Goal: Task Accomplishment & Management: Use online tool/utility

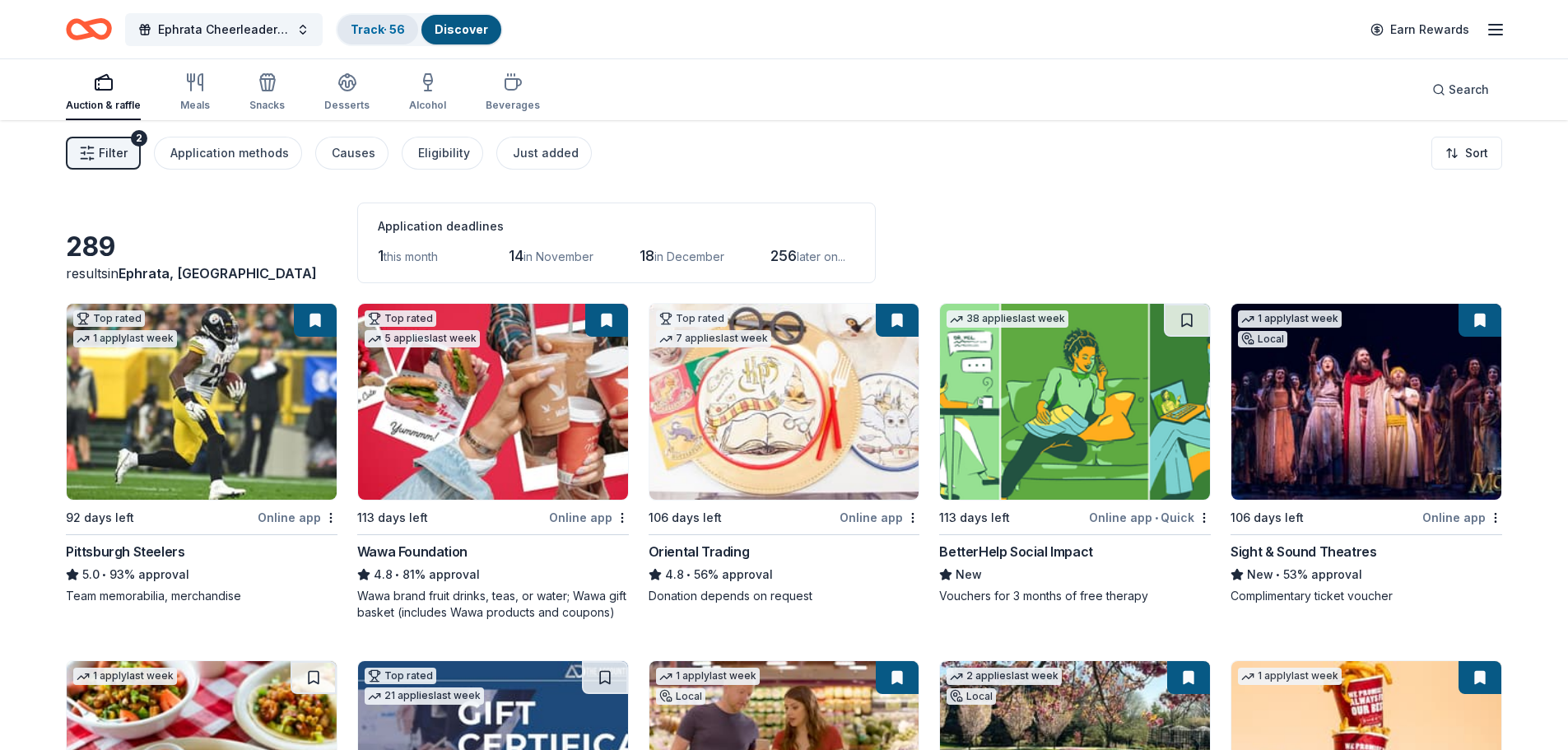
click at [379, 30] on link "Track · 56" at bounding box center [377, 29] width 54 height 14
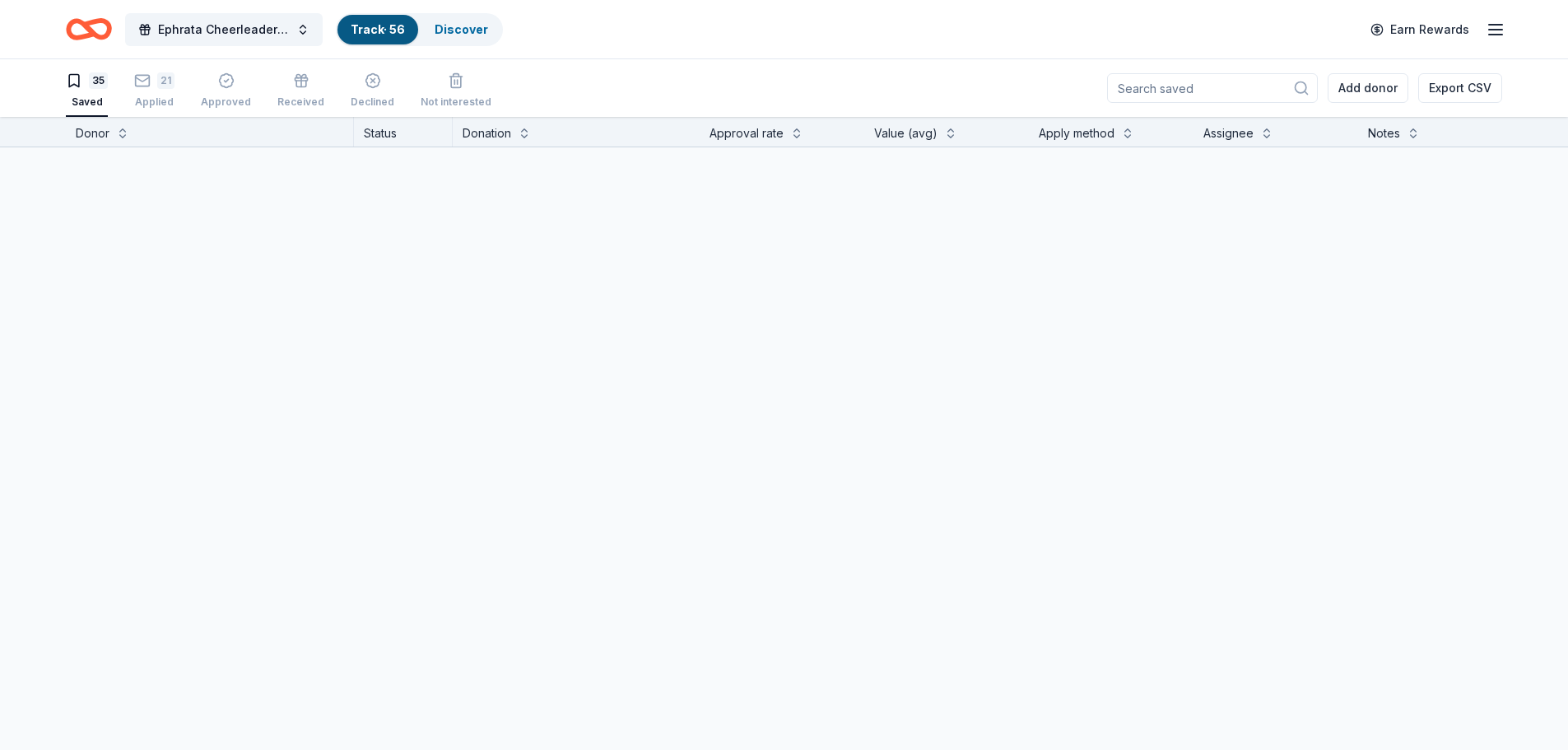
scroll to position [1, 0]
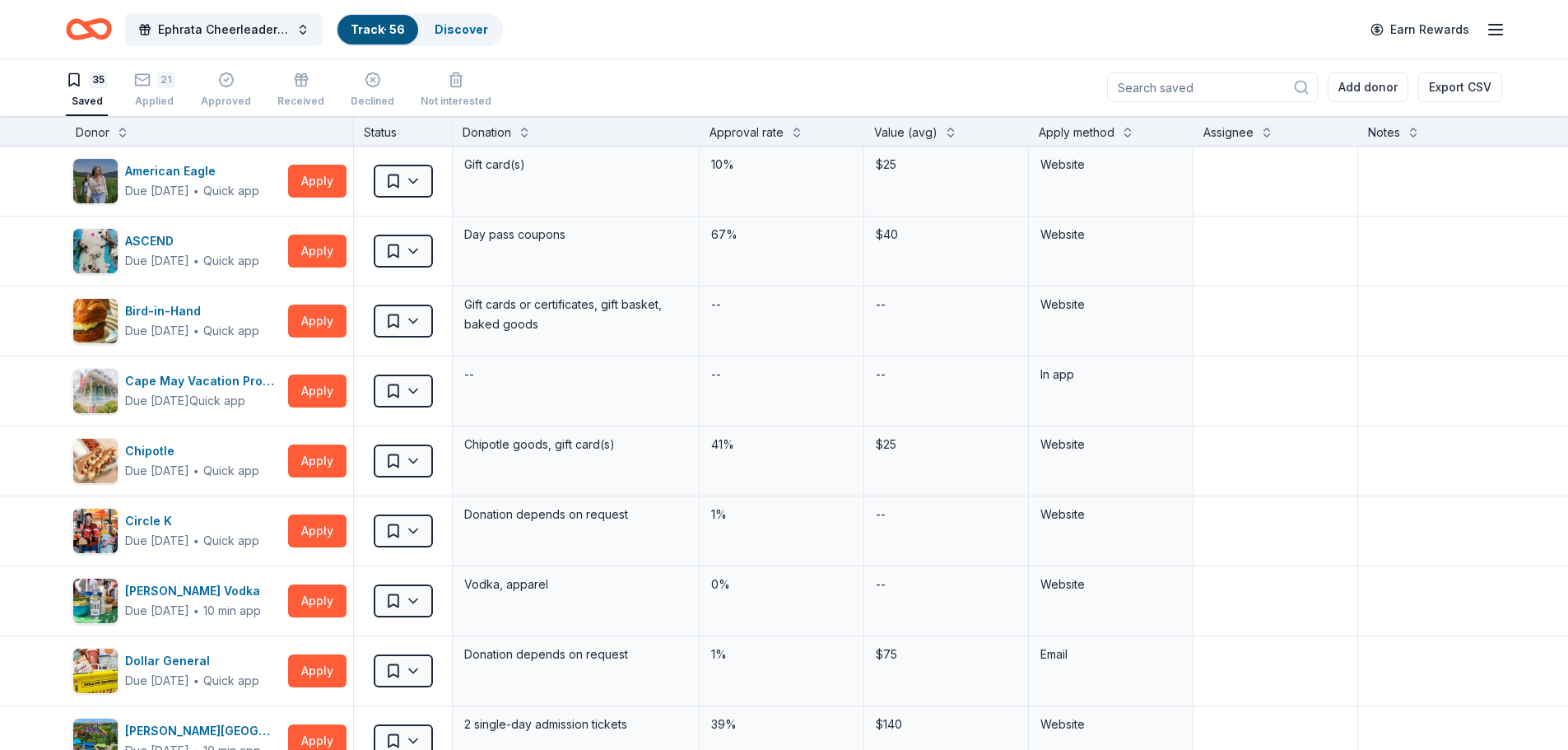
click at [362, 25] on link "Track · 56" at bounding box center [377, 29] width 54 height 14
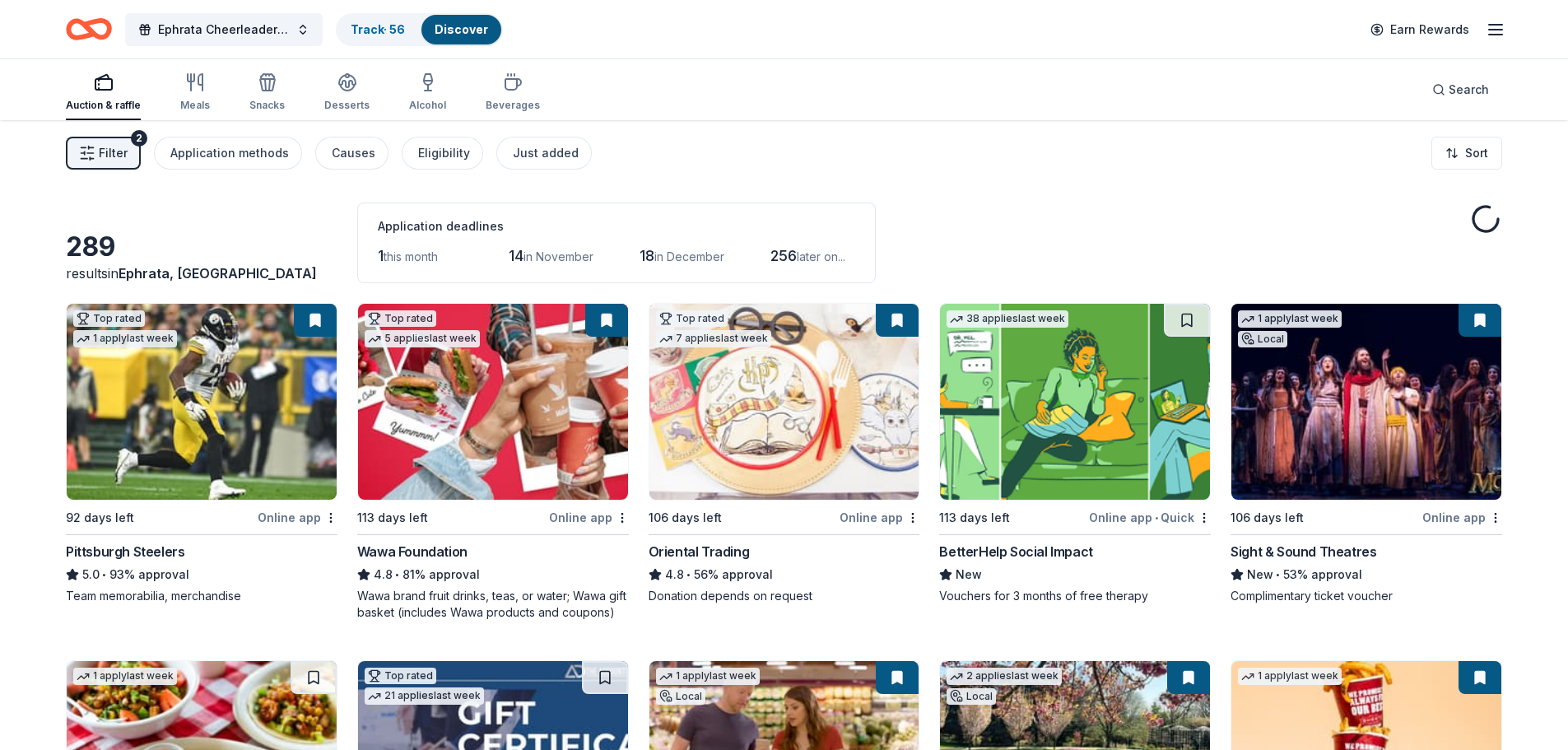
click at [103, 146] on span "Filter" at bounding box center [113, 153] width 29 height 20
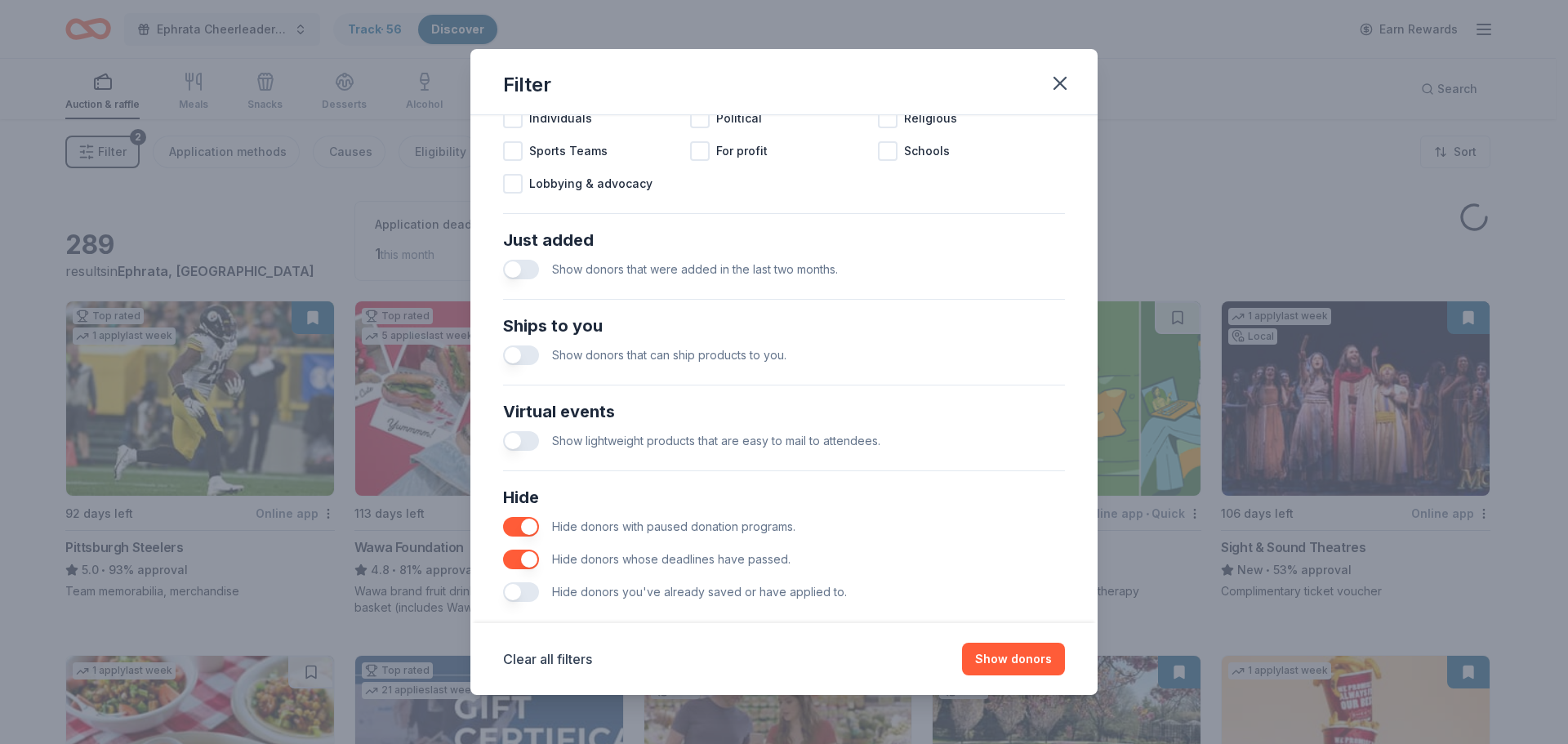
scroll to position [568, 0]
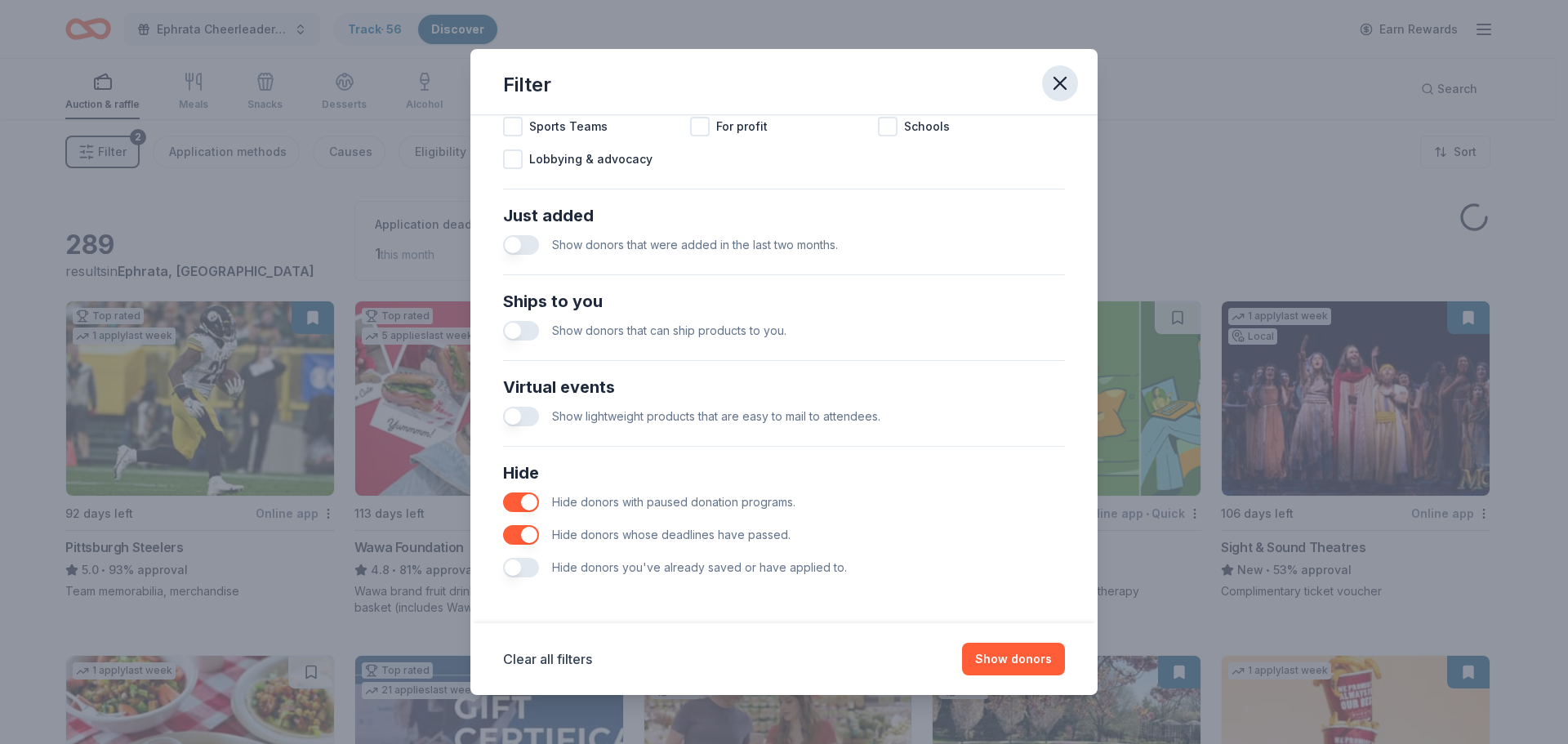
click at [1060, 79] on icon "button" at bounding box center [1060, 83] width 23 height 23
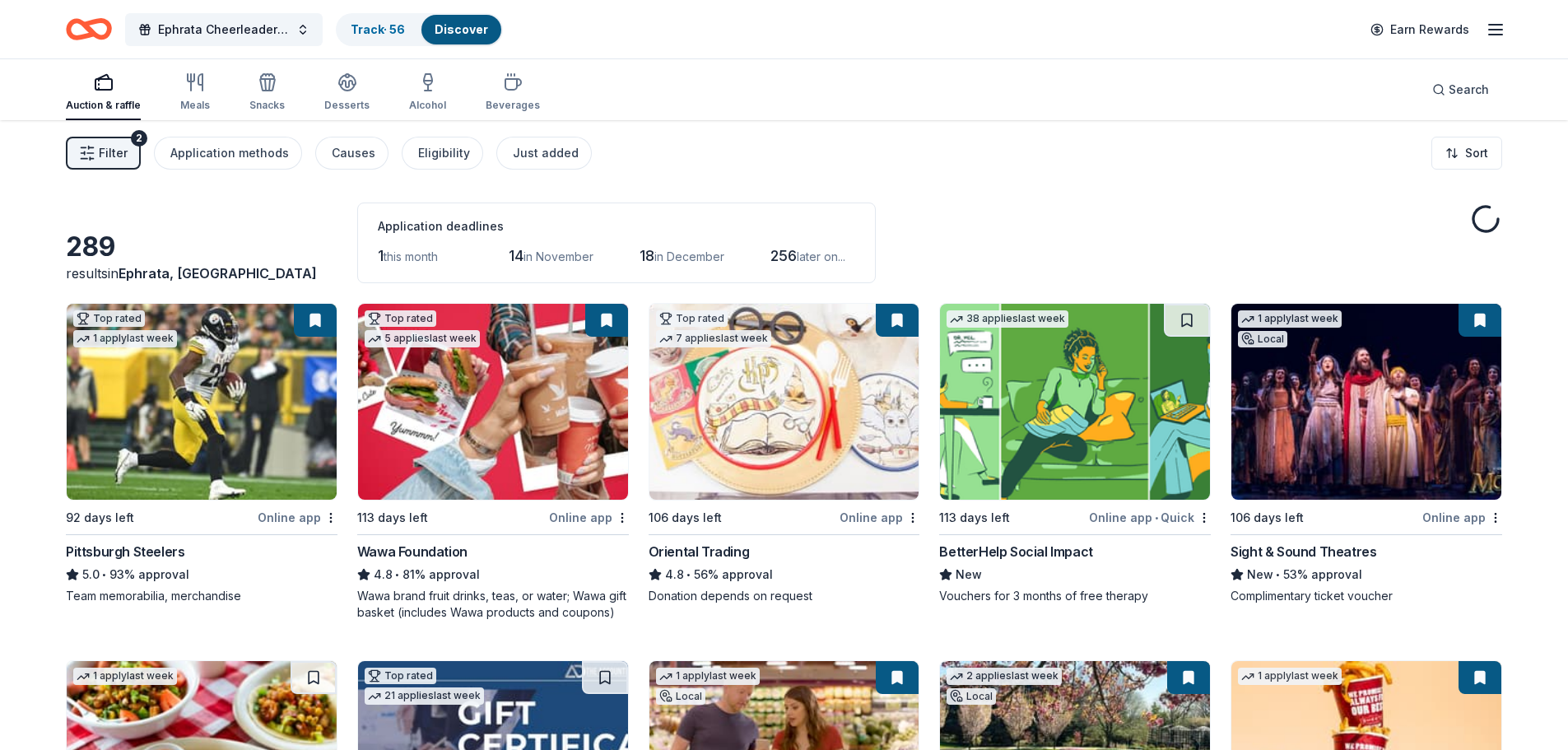
click at [89, 139] on button "Filter 2" at bounding box center [103, 153] width 75 height 33
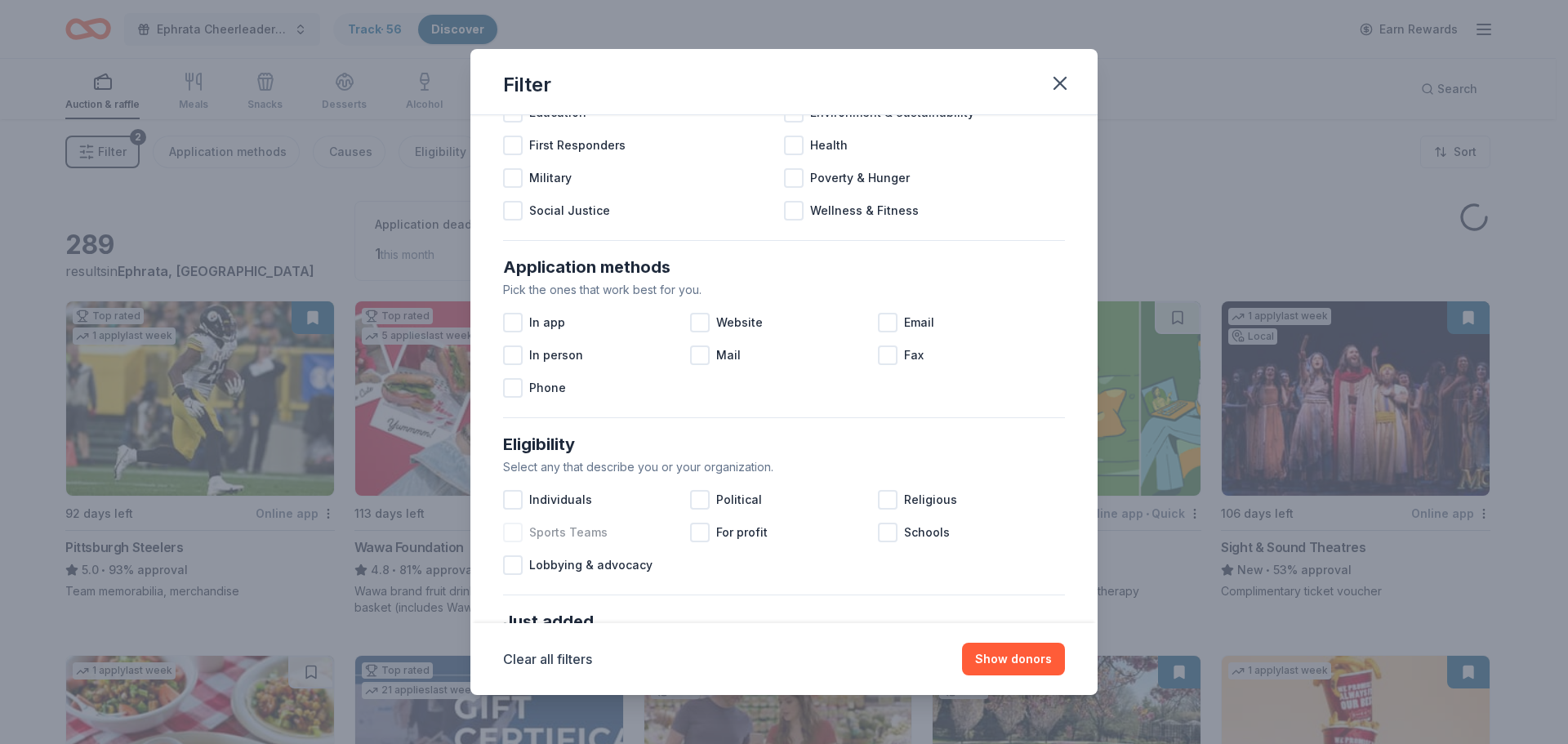
scroll to position [490, 0]
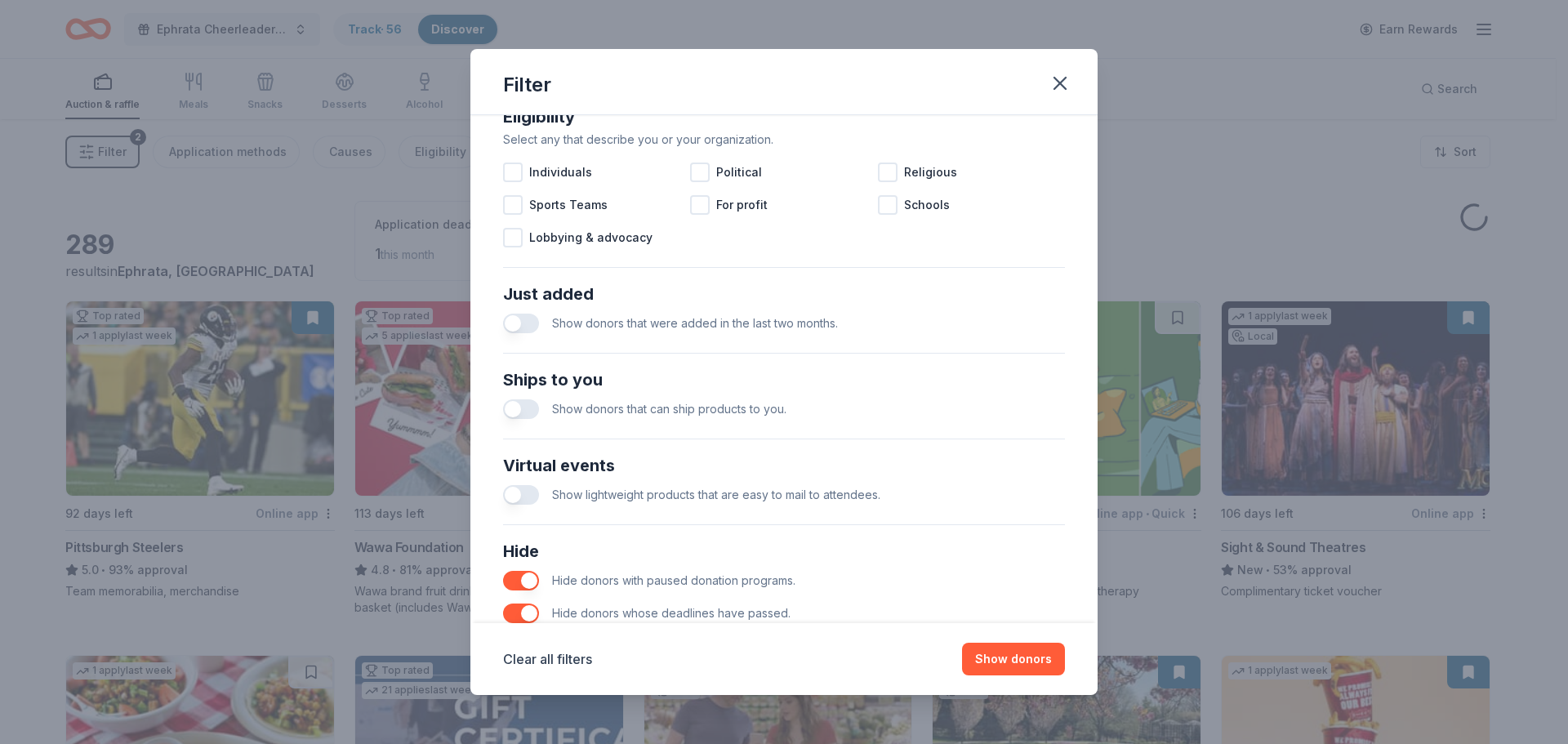
click at [576, 505] on div "Show lightweight products that are easy to mail to attendees." at bounding box center [784, 494] width 562 height 32
click at [561, 414] on span "Show donors that can ship products to you." at bounding box center [669, 409] width 235 height 14
click at [511, 409] on button "button" at bounding box center [521, 409] width 36 height 19
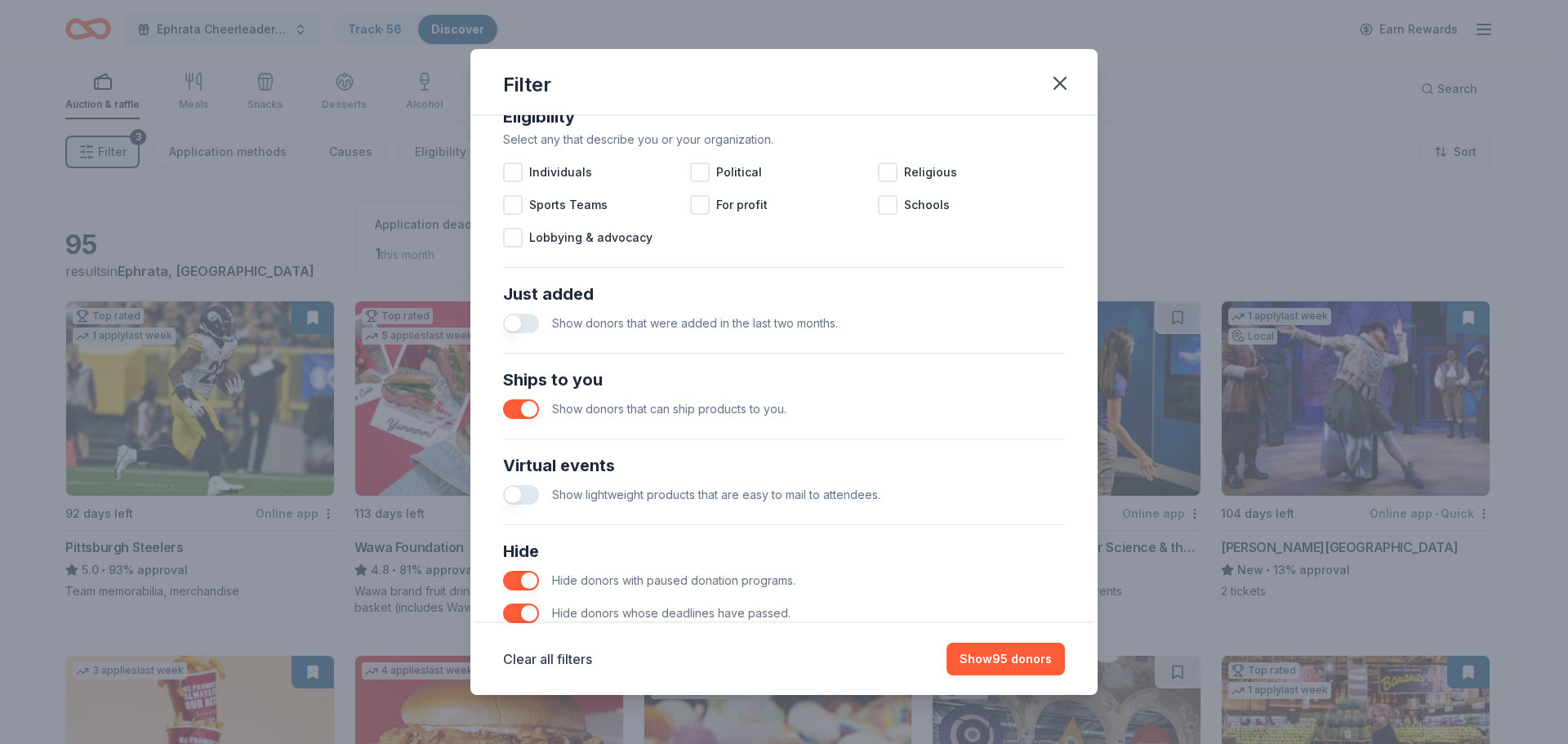
click at [523, 496] on button "button" at bounding box center [521, 494] width 36 height 19
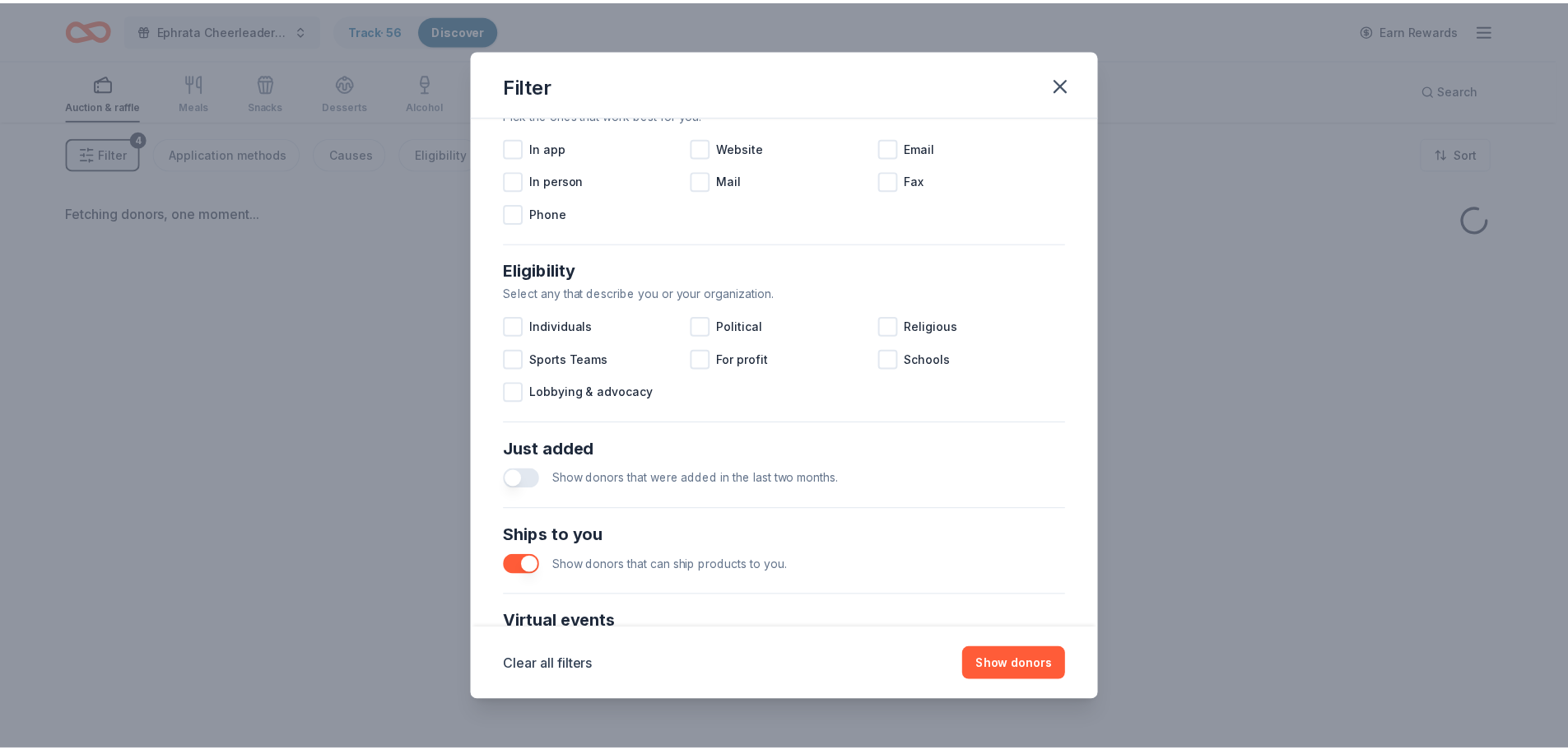
scroll to position [329, 0]
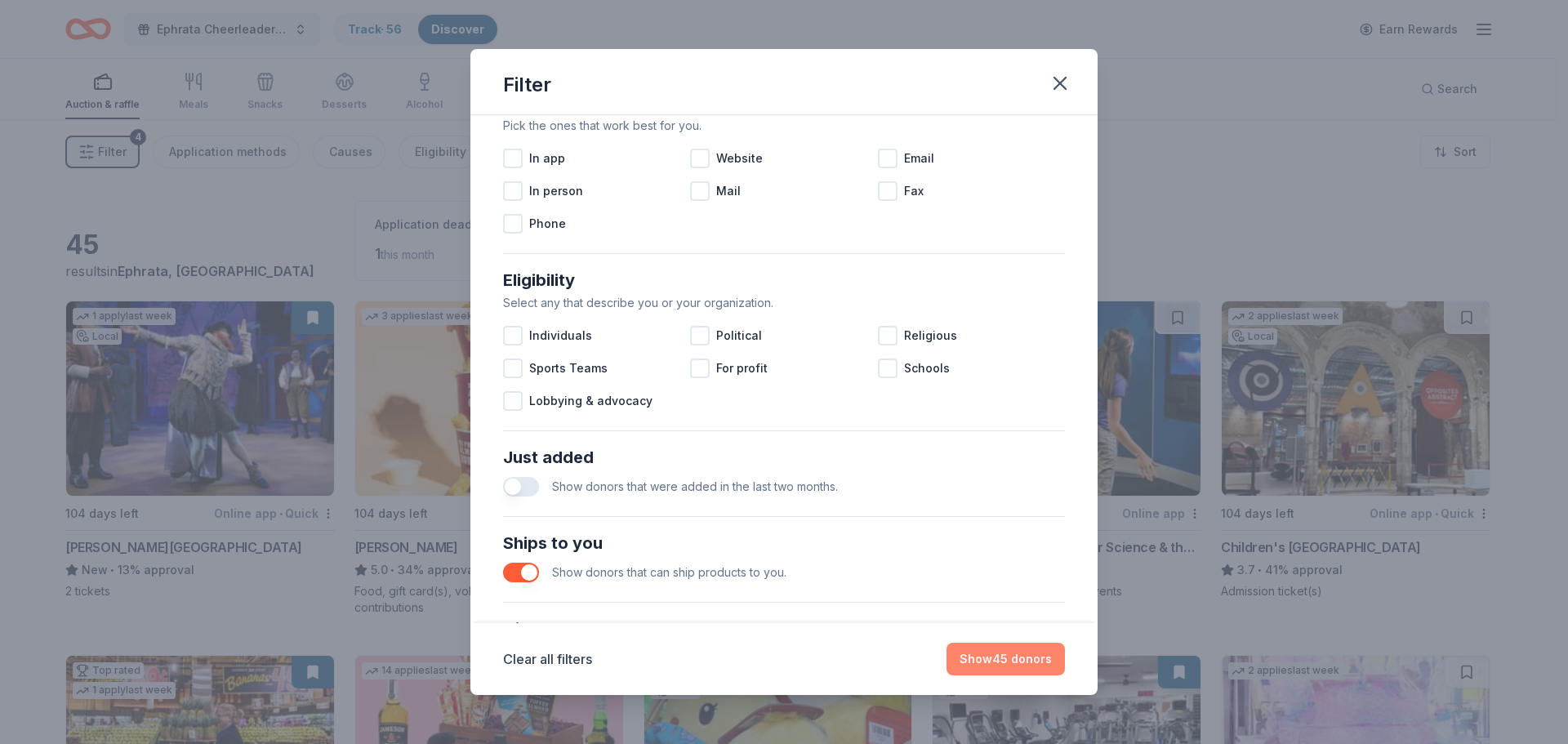
click at [998, 659] on button "Show 45 donors" at bounding box center [1006, 658] width 118 height 32
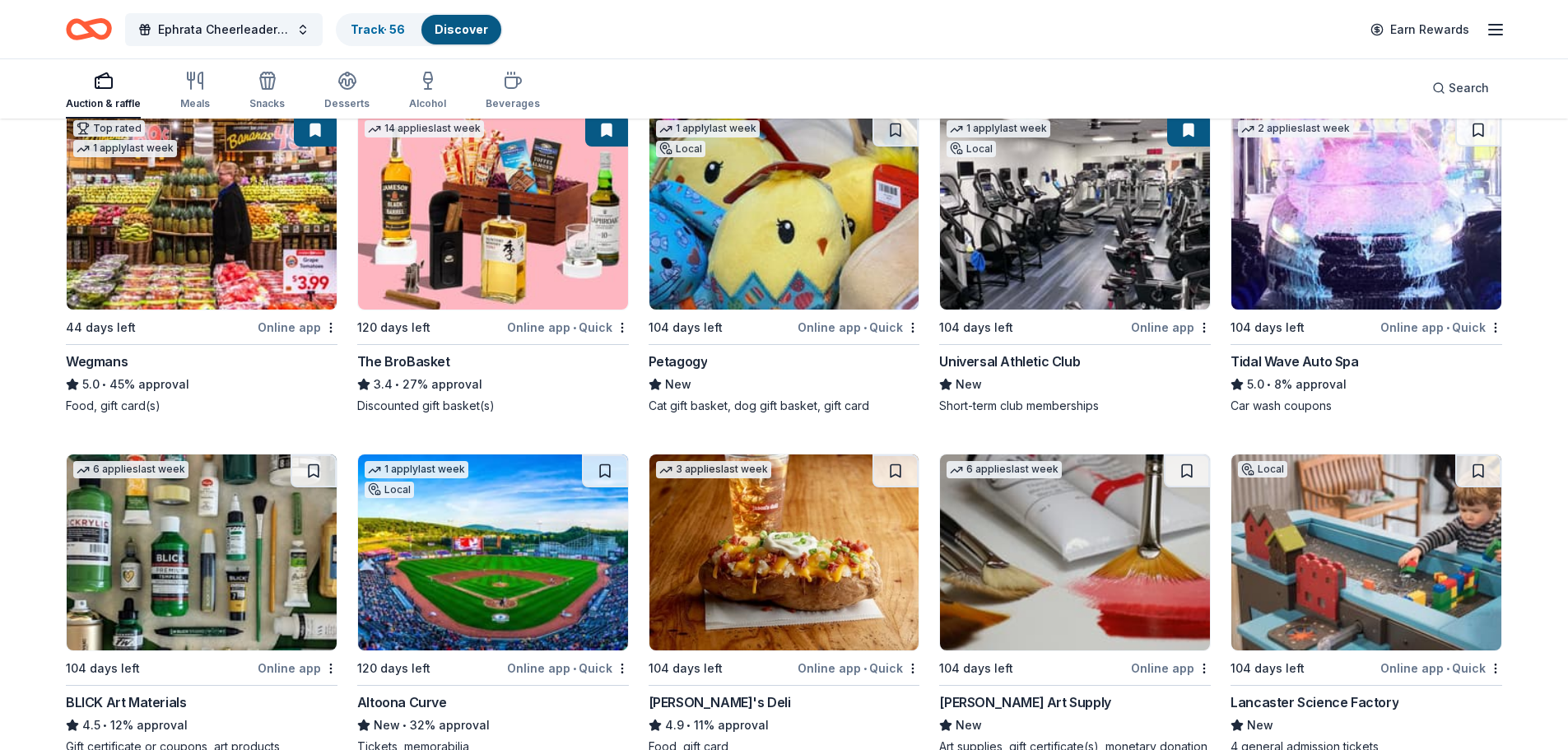
scroll to position [0, 0]
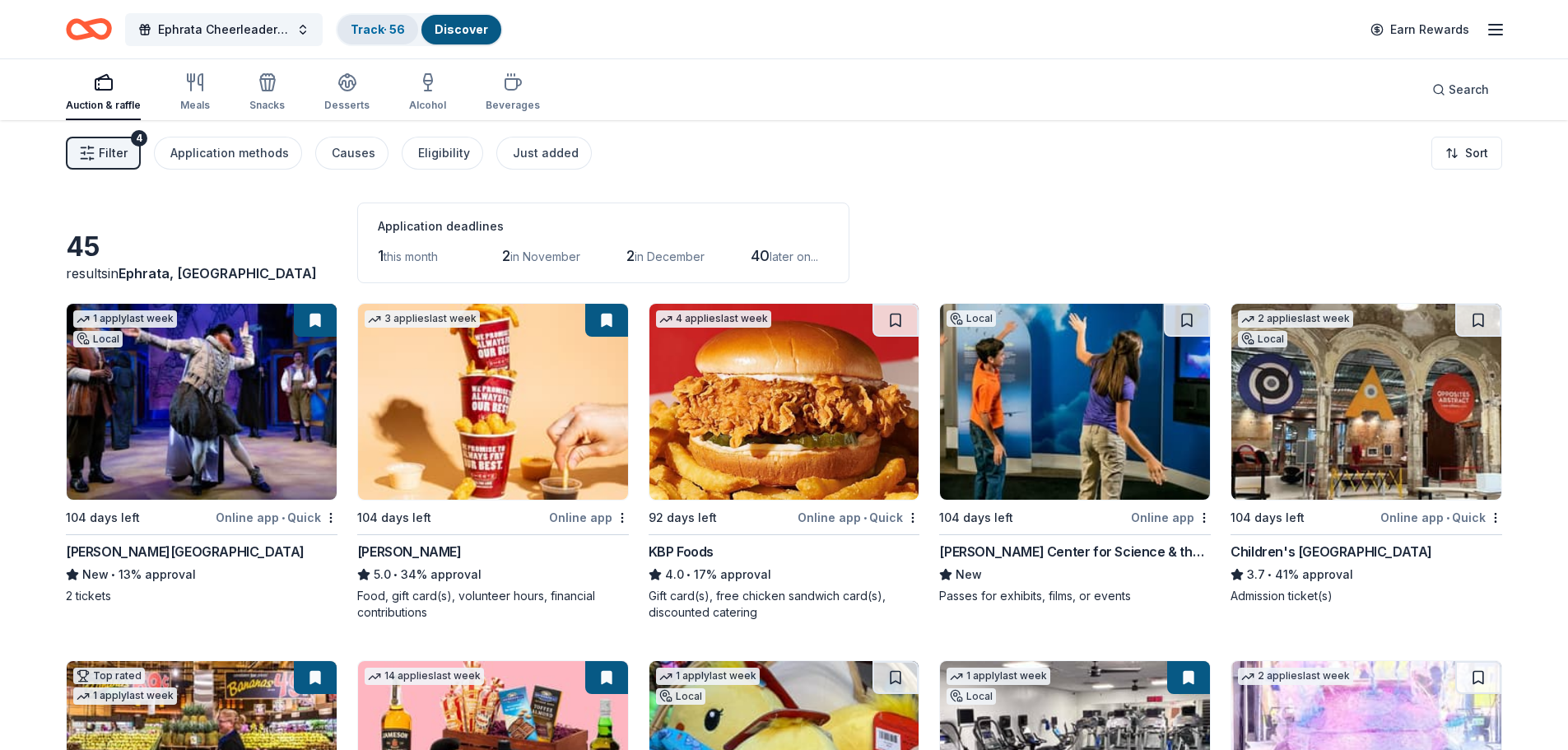
click at [375, 24] on link "Track · 56" at bounding box center [377, 29] width 54 height 14
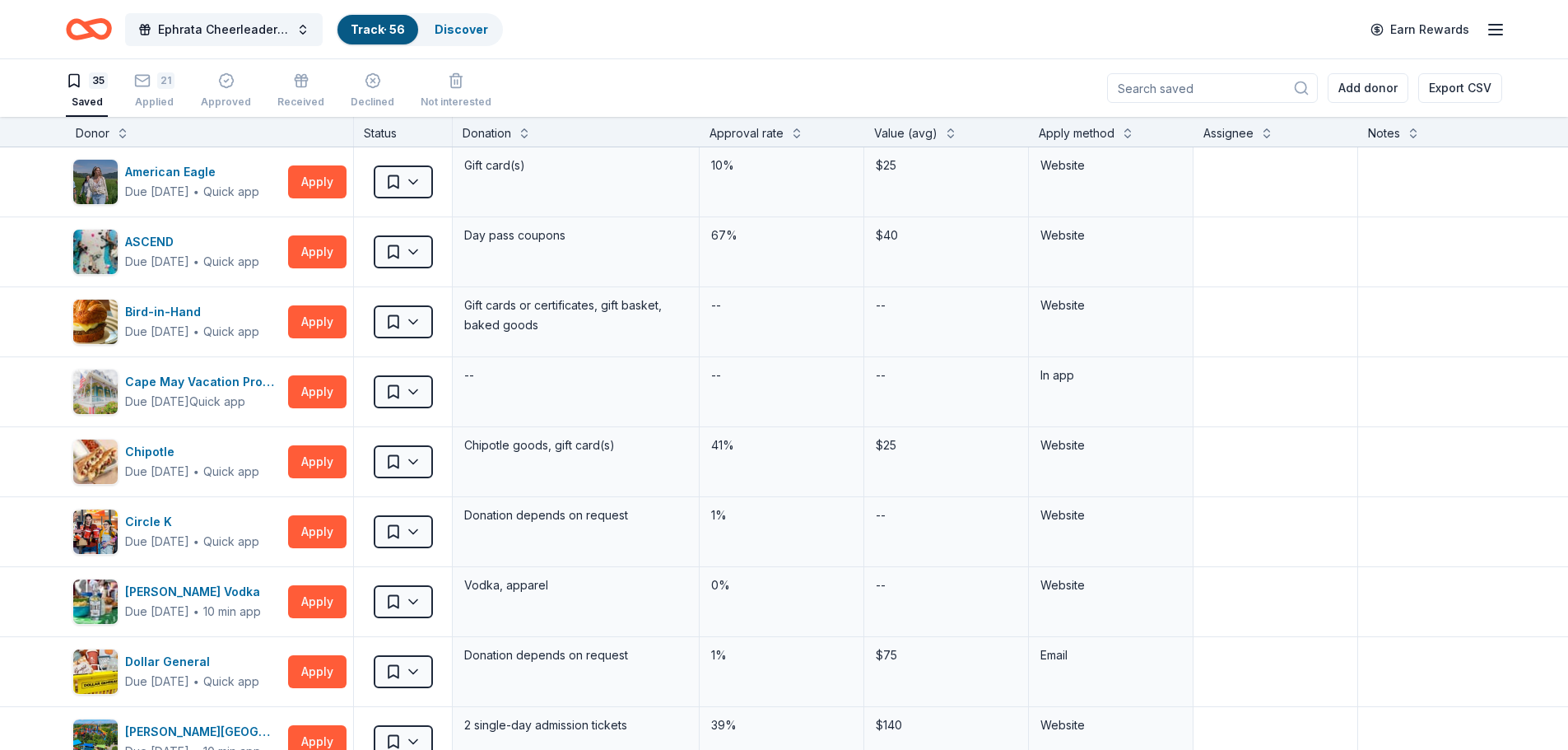
scroll to position [1, 0]
